Goal: Find specific page/section: Find specific page/section

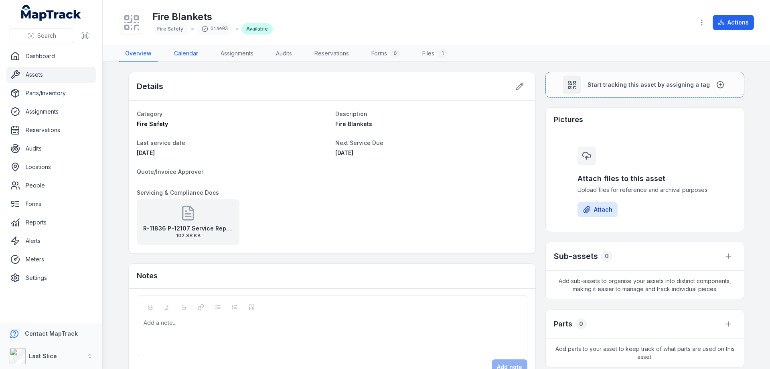
click at [184, 55] on link "Calendar" at bounding box center [186, 53] width 37 height 17
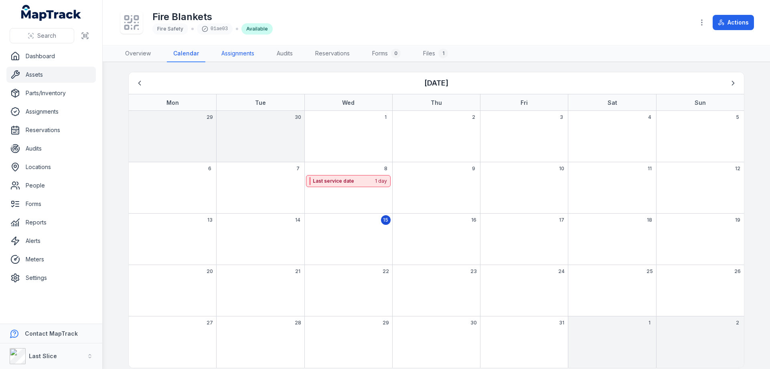
click at [246, 51] on link "Assignments" at bounding box center [238, 53] width 46 height 17
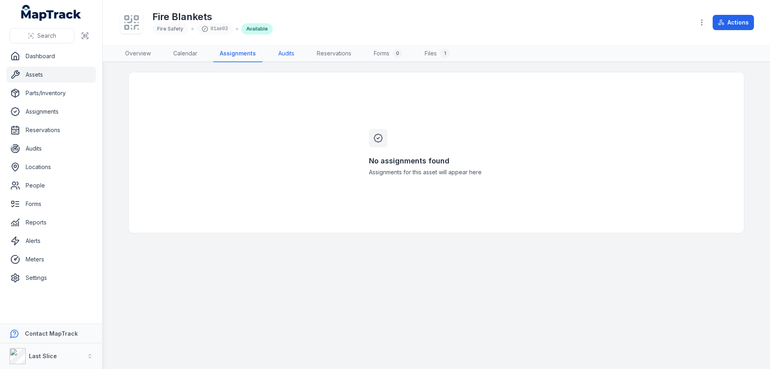
click at [282, 53] on link "Audits" at bounding box center [286, 53] width 29 height 17
click at [422, 51] on link "Files 1" at bounding box center [436, 53] width 38 height 17
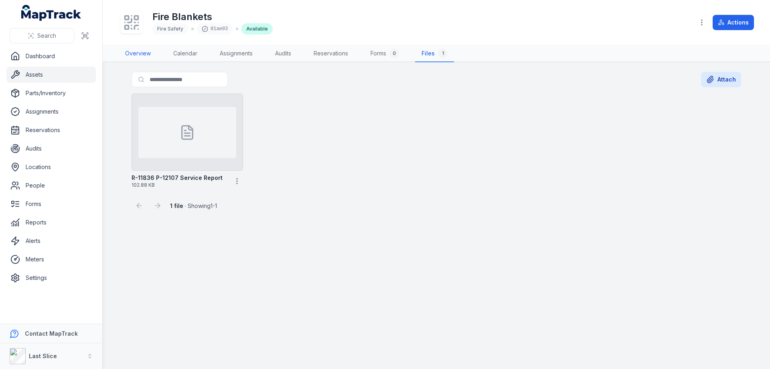
click at [143, 53] on link "Overview" at bounding box center [138, 53] width 39 height 17
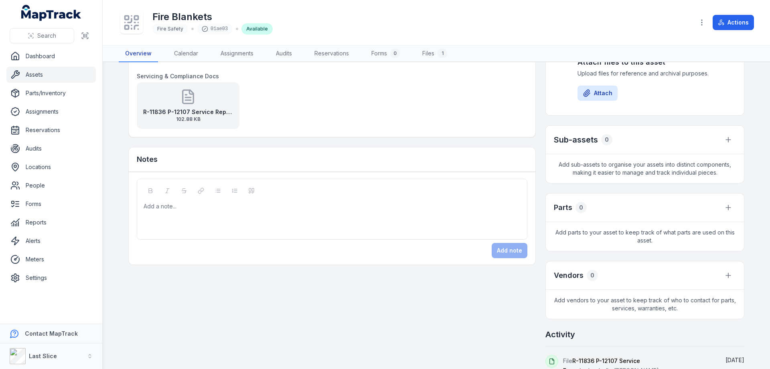
scroll to position [120, 0]
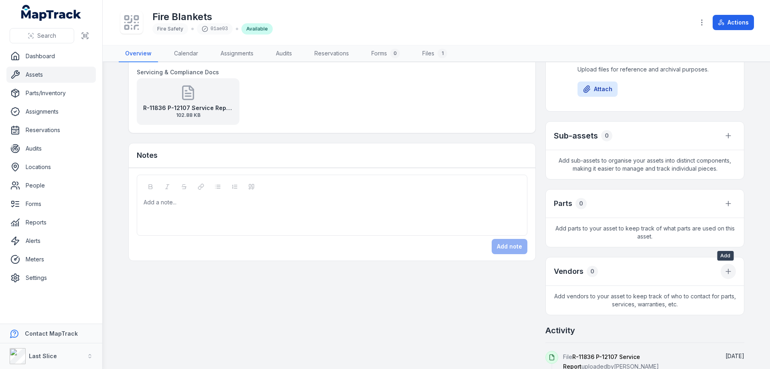
click at [730, 272] on button at bounding box center [728, 270] width 15 height 15
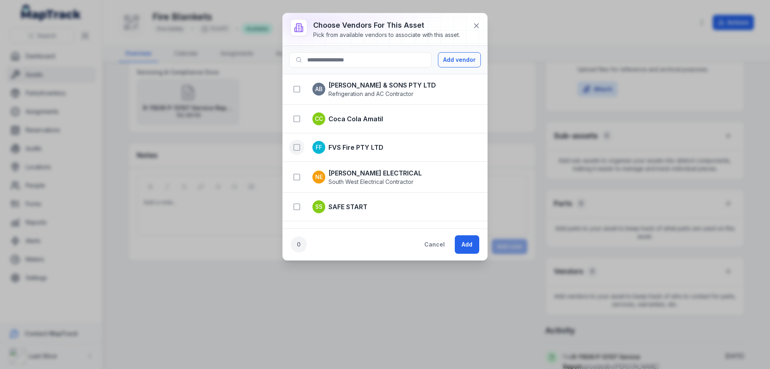
click at [298, 150] on rect "button" at bounding box center [297, 147] width 6 height 6
click at [464, 244] on button "Add" at bounding box center [467, 244] width 24 height 18
